Goal: Task Accomplishment & Management: Complete application form

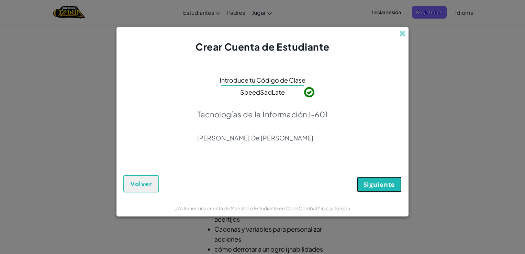
click at [382, 185] on span "Siguiente" at bounding box center [380, 184] width 32 height 8
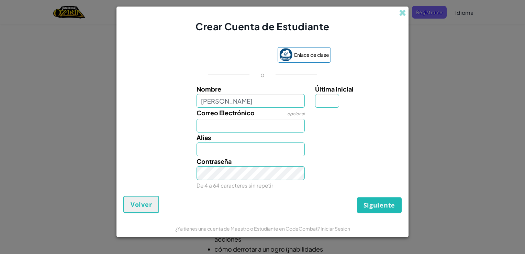
type input "[PERSON_NAME]"
click at [219, 127] on input "Correo Electrónico" at bounding box center [251, 126] width 109 height 14
type input "[EMAIL_ADDRESS][DOMAIN_NAME]"
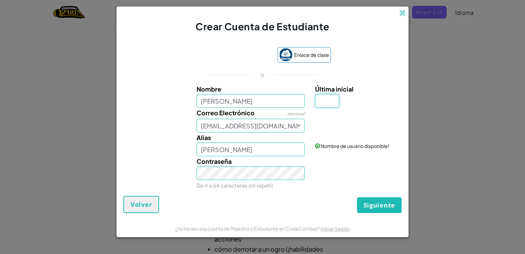
type input "V"
type input "[PERSON_NAME]"
click at [267, 98] on input "[PERSON_NAME]" at bounding box center [251, 101] width 109 height 14
type input "[PERSON_NAME]"
type input "[PERSON_NAME] V"
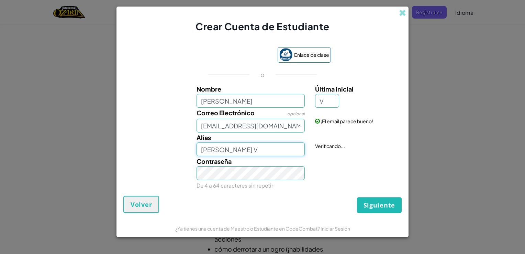
click at [239, 151] on input "[PERSON_NAME] V" at bounding box center [251, 149] width 109 height 14
click at [379, 204] on span "Siguiente" at bounding box center [380, 205] width 32 height 8
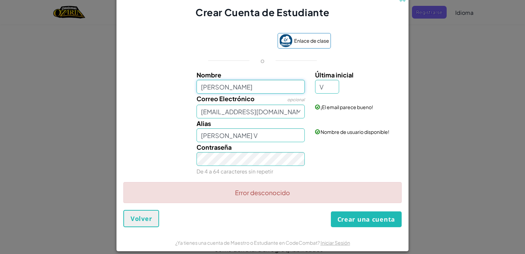
click at [239, 87] on input "[PERSON_NAME]" at bounding box center [251, 87] width 109 height 14
type input "[PERSON_NAME]"
click at [242, 132] on input "[PERSON_NAME]" at bounding box center [251, 135] width 109 height 14
click at [361, 221] on button "Crear una cuenta" at bounding box center [366, 219] width 71 height 16
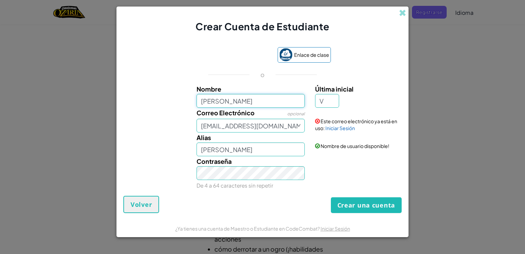
click at [228, 101] on input "[PERSON_NAME]" at bounding box center [251, 101] width 109 height 14
type input "[PERSON_NAME]"
type input "YamilethV"
drag, startPoint x: 296, startPoint y: 127, endPoint x: 122, endPoint y: 134, distance: 174.4
click at [125, 134] on div "Nombre [PERSON_NAME] Última inicial V Correo Electrónico opcional [EMAIL_ADDRES…" at bounding box center [262, 136] width 275 height 105
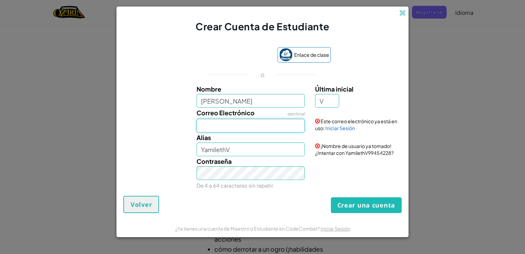
click at [205, 124] on input "Correo Electrónico" at bounding box center [251, 126] width 109 height 14
type input "[EMAIL_ADDRESS][DOMAIN_NAME]"
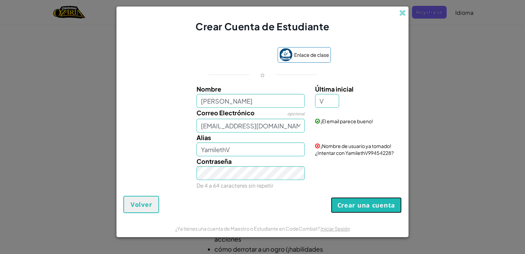
click at [362, 203] on button "Crear una cuenta" at bounding box center [366, 205] width 71 height 16
drag, startPoint x: 362, startPoint y: 203, endPoint x: 319, endPoint y: 179, distance: 48.6
click at [319, 179] on div "Contraseña De 4 a 64 caracteres sin repetir" at bounding box center [262, 173] width 285 height 34
click at [351, 206] on button "Crear una cuenta" at bounding box center [366, 205] width 71 height 16
click at [353, 209] on button "Crear una cuenta" at bounding box center [366, 205] width 71 height 16
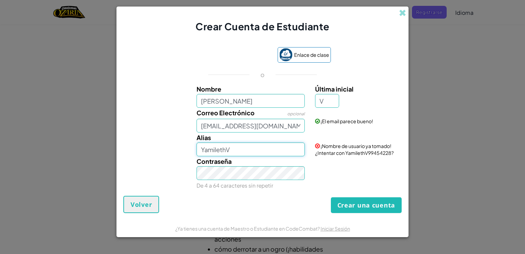
click at [251, 152] on input "YamilethV" at bounding box center [251, 149] width 109 height 14
type input "[PERSON_NAME]"
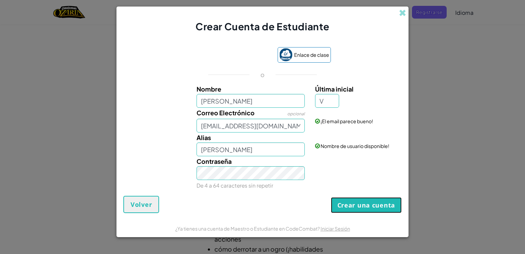
click at [360, 202] on button "Crear una cuenta" at bounding box center [366, 205] width 71 height 16
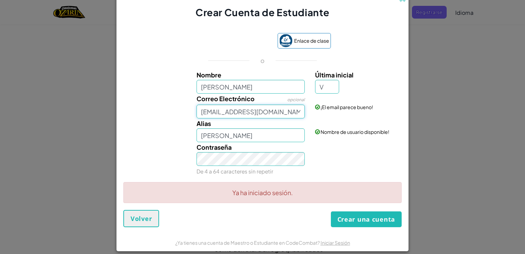
click at [197, 112] on input "[EMAIL_ADDRESS][DOMAIN_NAME]" at bounding box center [251, 111] width 109 height 14
type input "[EMAIL_ADDRESS][DOMAIN_NAME]"
click at [356, 154] on div "Contraseña De 4 a 64 caracteres sin repetir" at bounding box center [262, 159] width 285 height 34
click at [364, 221] on button "Crear una cuenta" at bounding box center [366, 219] width 71 height 16
drag, startPoint x: 288, startPoint y: 113, endPoint x: 151, endPoint y: 124, distance: 137.3
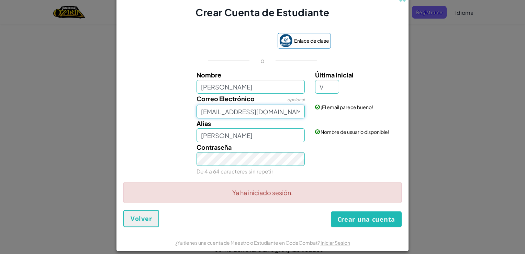
click at [151, 124] on div "Nombre [PERSON_NAME] Última inicial V Correo Electrónico opcional [EMAIL_ADDRES…" at bounding box center [262, 122] width 275 height 105
click at [131, 215] on span "Volver" at bounding box center [141, 218] width 21 height 8
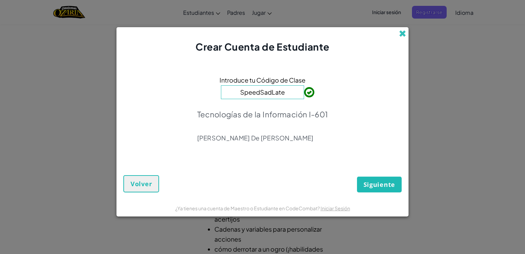
click at [404, 34] on span at bounding box center [402, 33] width 7 height 7
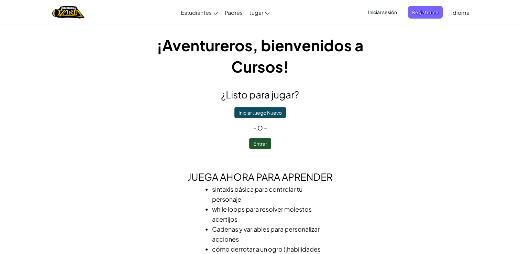
click at [388, 8] on span "Iniciar sesión" at bounding box center [382, 12] width 37 height 13
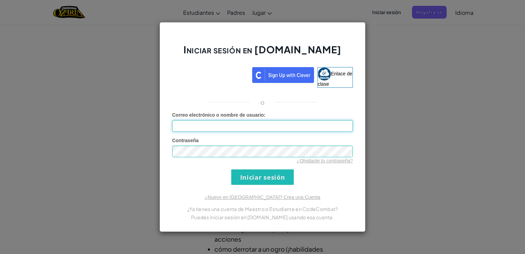
click at [240, 126] on input "Correo electrónico o nombre de usuario :" at bounding box center [262, 126] width 181 height 12
paste input "[EMAIL_ADDRESS][DOMAIN_NAME]"
type input "[EMAIL_ADDRESS][DOMAIN_NAME]"
click at [277, 177] on input "Iniciar sesión" at bounding box center [262, 176] width 63 height 15
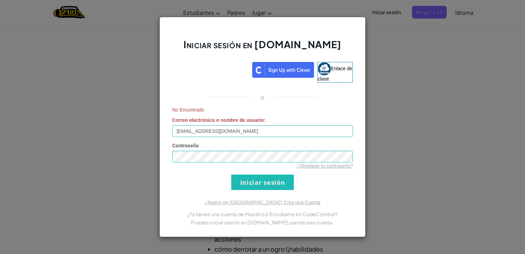
click at [316, 49] on h2 "Iniciar sesión en [DOMAIN_NAME]" at bounding box center [262, 48] width 181 height 20
click at [402, 106] on div "Iniciar sesión en [DOMAIN_NAME] Enlace de clase o No Encontrado Correo electrón…" at bounding box center [262, 127] width 525 height 254
